Goal: Information Seeking & Learning: Learn about a topic

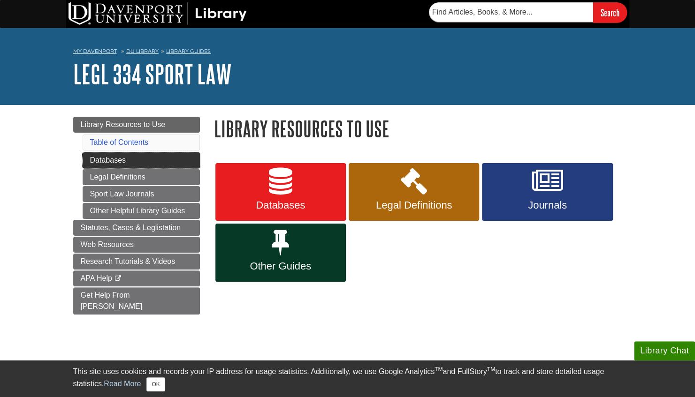
click at [142, 160] on link "Databases" at bounding box center [141, 160] width 117 height 16
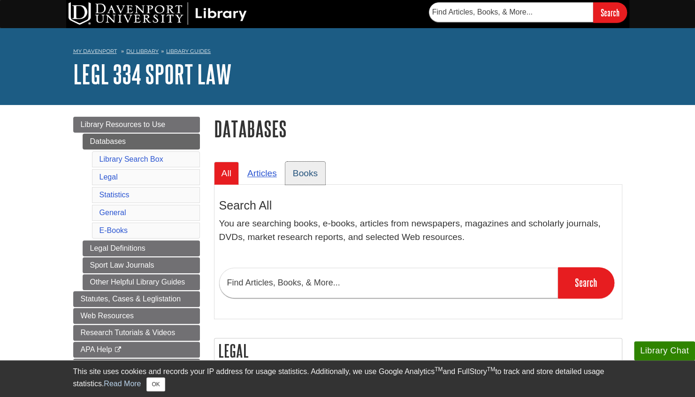
click at [296, 169] on link "Books" at bounding box center [305, 173] width 40 height 23
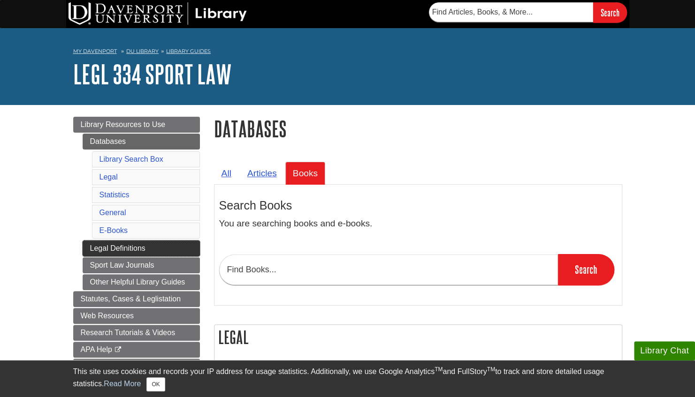
click at [139, 244] on link "Legal Definitions" at bounding box center [141, 249] width 117 height 16
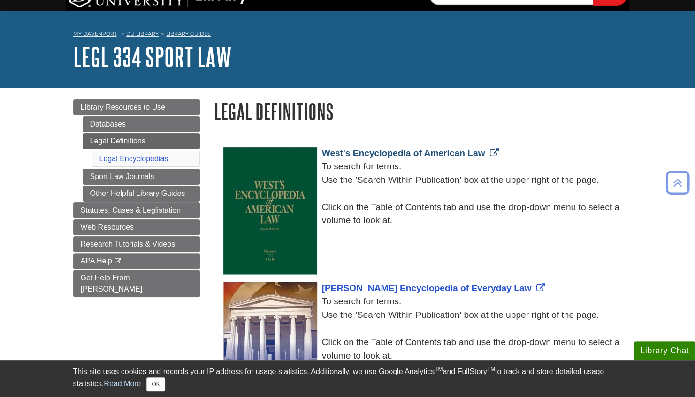
scroll to position [17, 0]
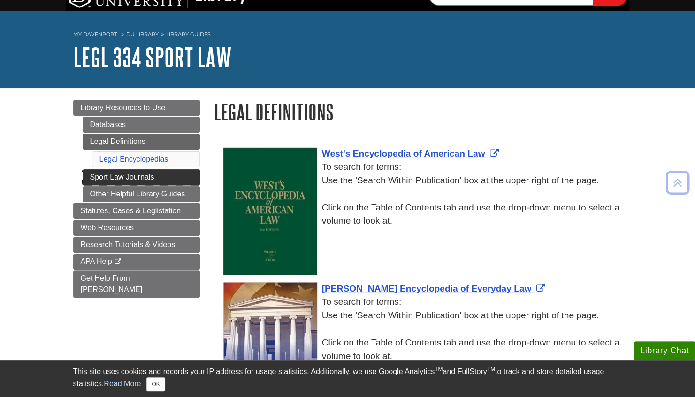
click at [125, 177] on link "Sport Law Journals" at bounding box center [141, 177] width 117 height 16
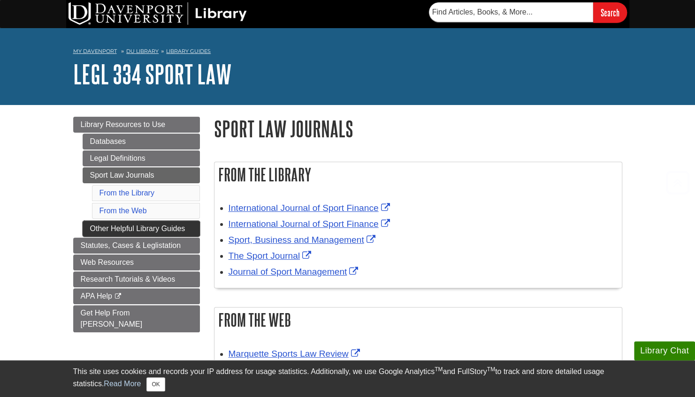
click at [127, 227] on link "Other Helpful Library Guides" at bounding box center [141, 229] width 117 height 16
